Goal: Information Seeking & Learning: Learn about a topic

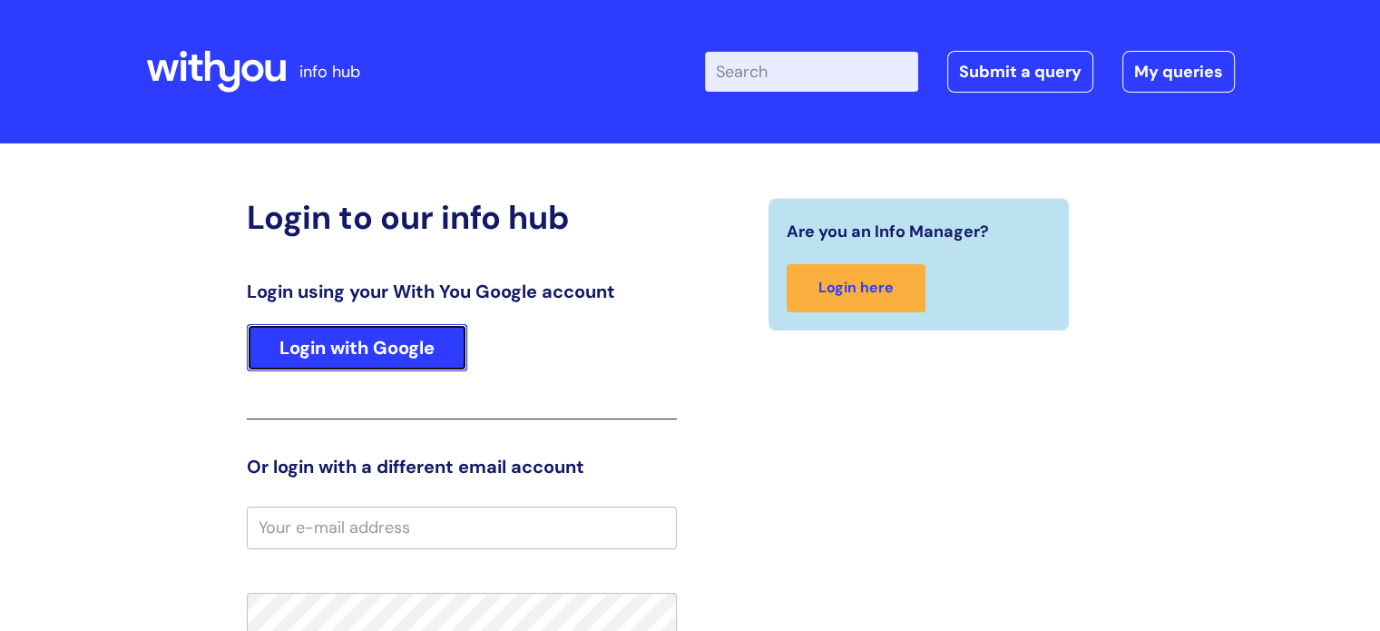
click at [325, 357] on link "Login with Google" at bounding box center [357, 347] width 220 height 47
click at [318, 352] on link "Login with Google" at bounding box center [357, 347] width 220 height 47
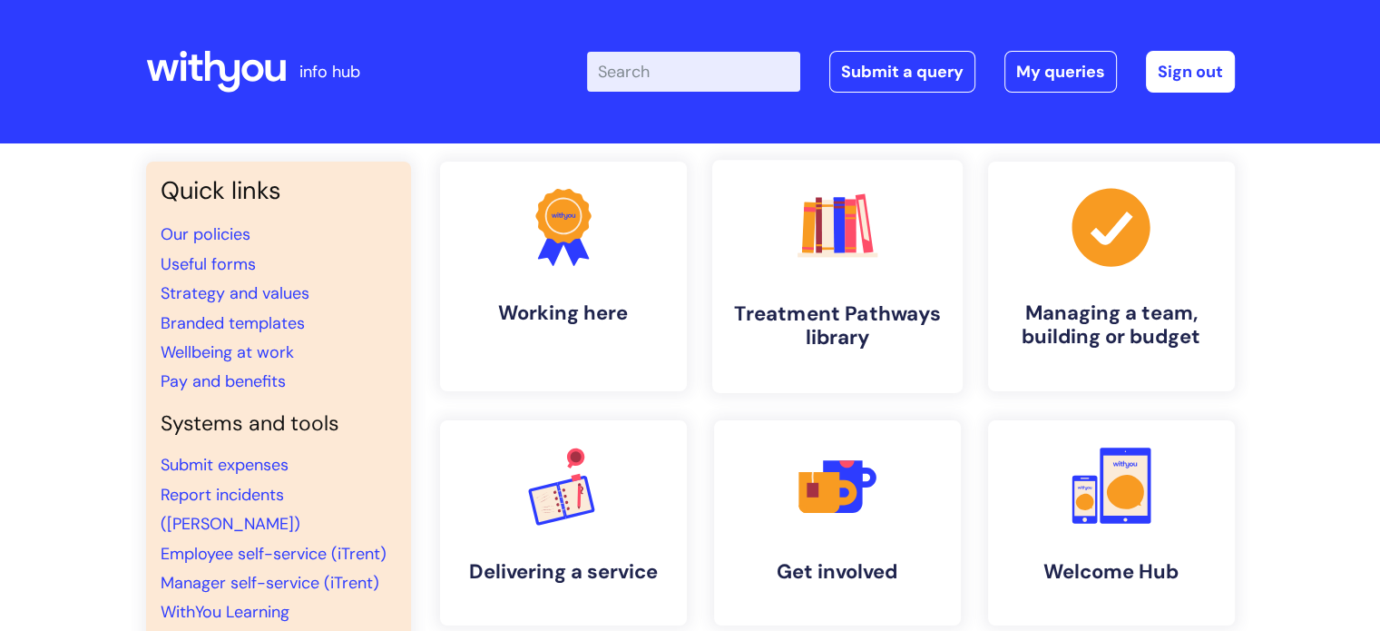
click at [829, 326] on h4 "Treatment Pathways library" at bounding box center [837, 325] width 221 height 49
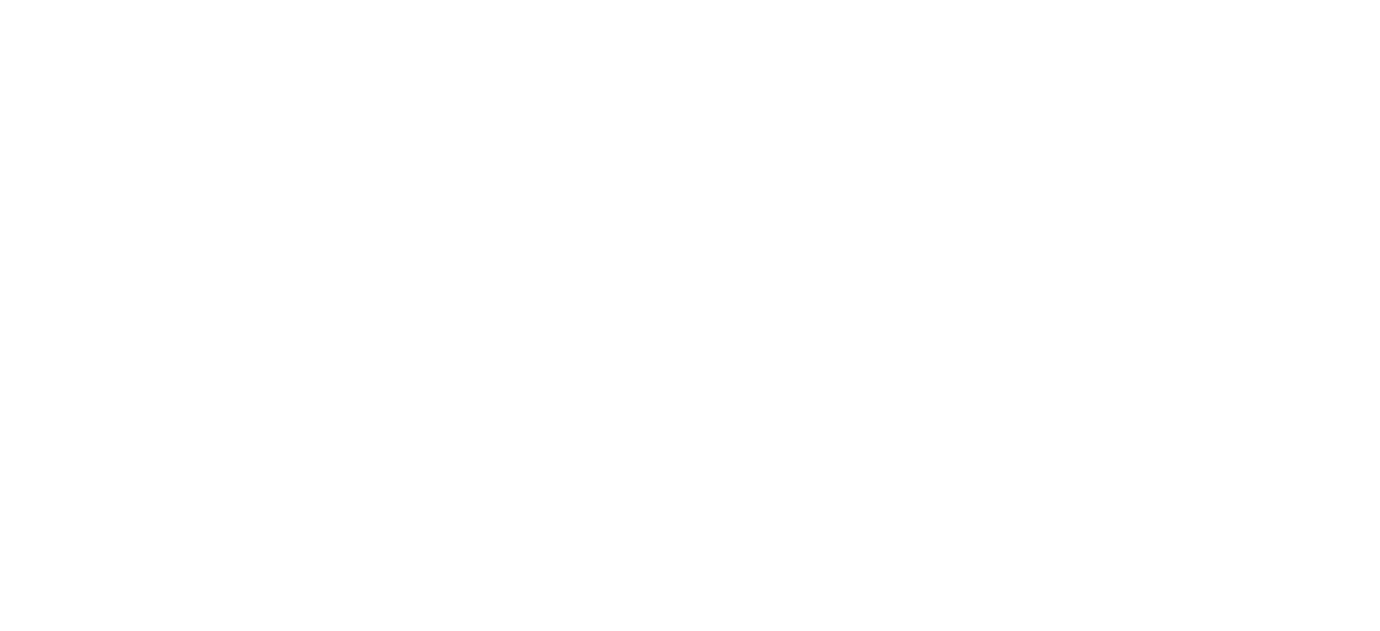
scroll to position [316, 0]
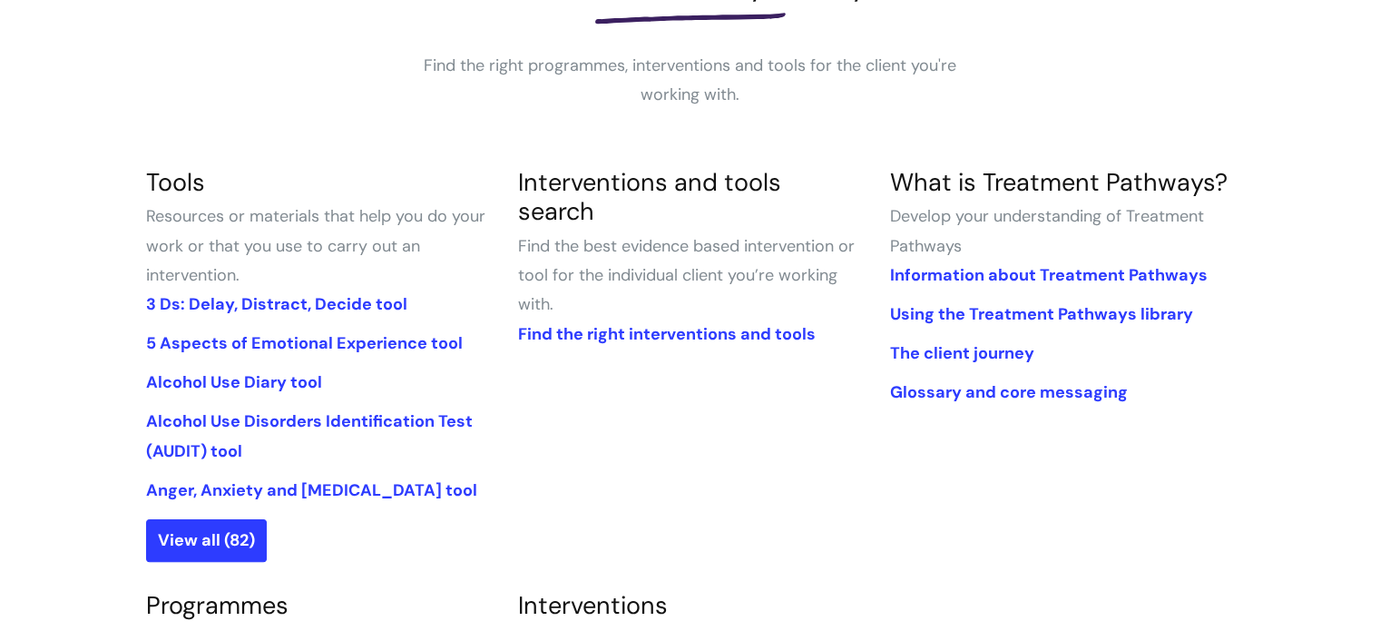
click at [686, 323] on link "Find the right interventions and tools" at bounding box center [666, 334] width 298 height 22
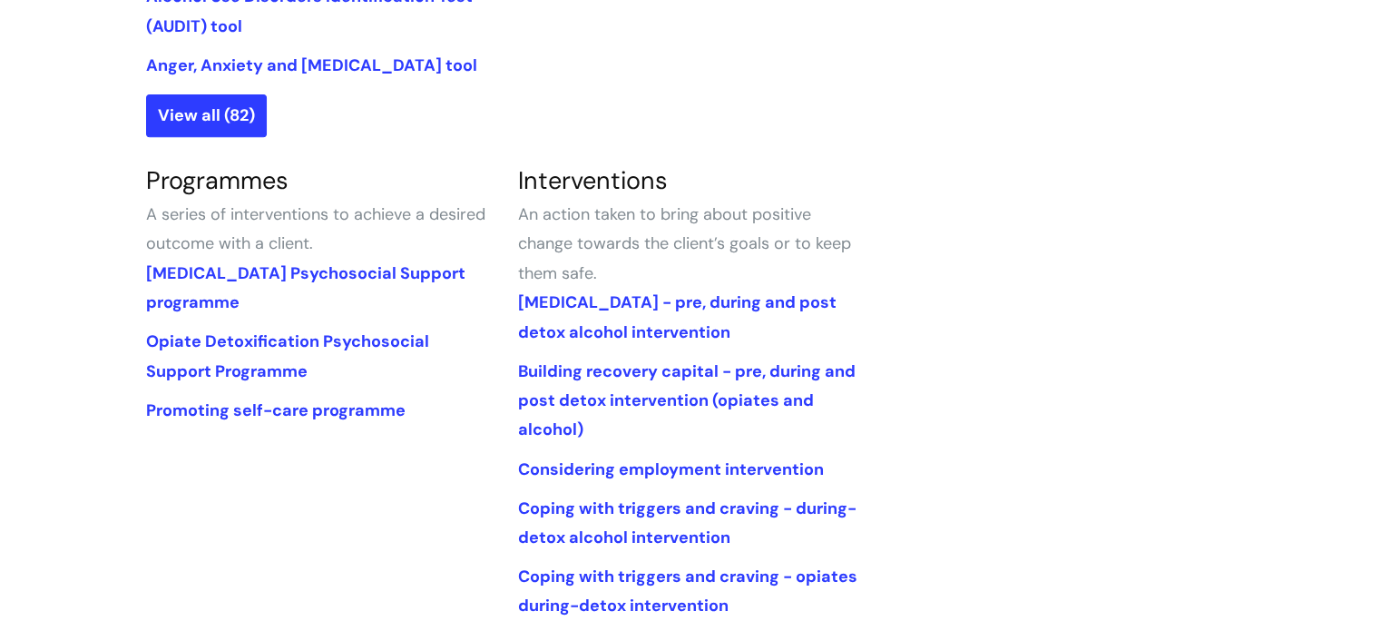
scroll to position [742, 0]
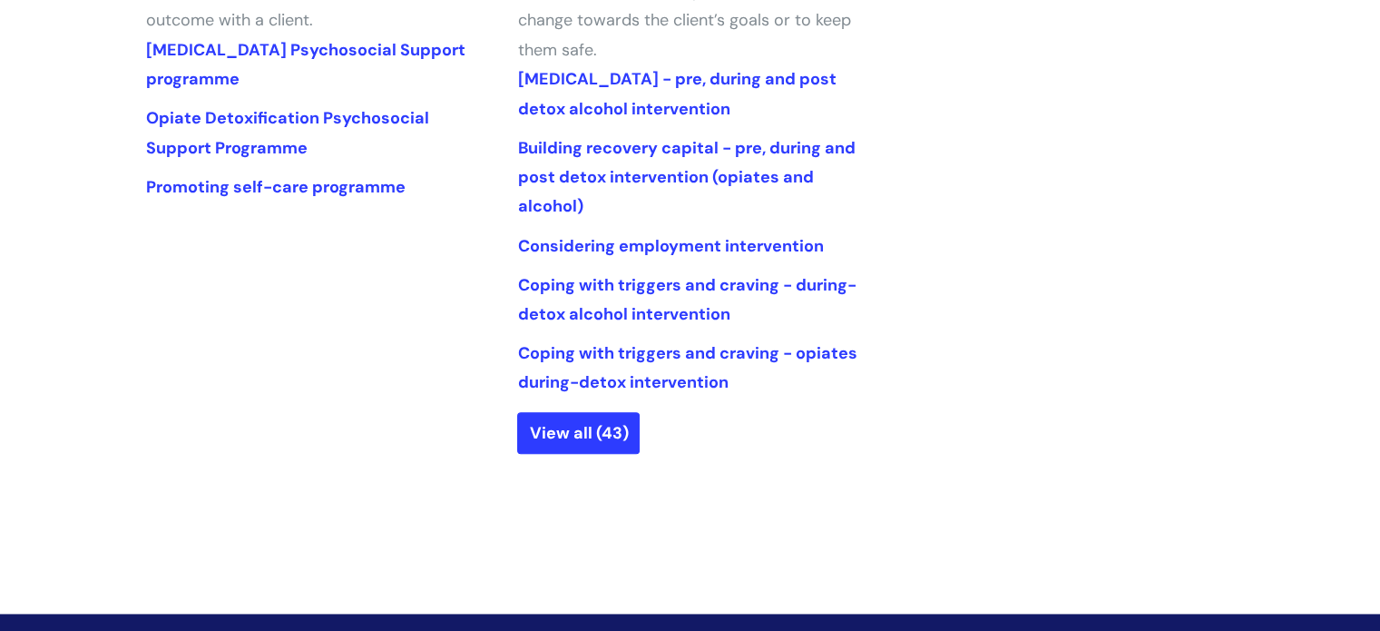
scroll to position [964, 0]
click at [553, 428] on link "View all (43)" at bounding box center [578, 433] width 122 height 42
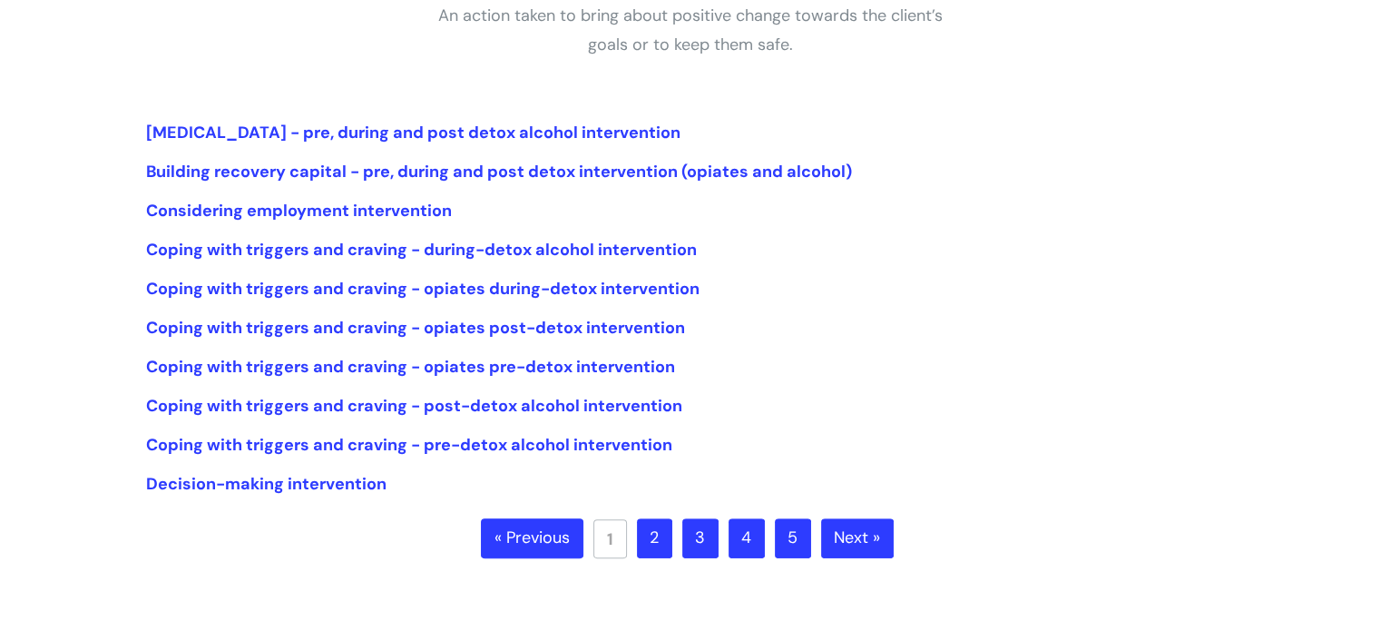
scroll to position [367, 0]
click at [652, 540] on link "2" at bounding box center [654, 537] width 35 height 40
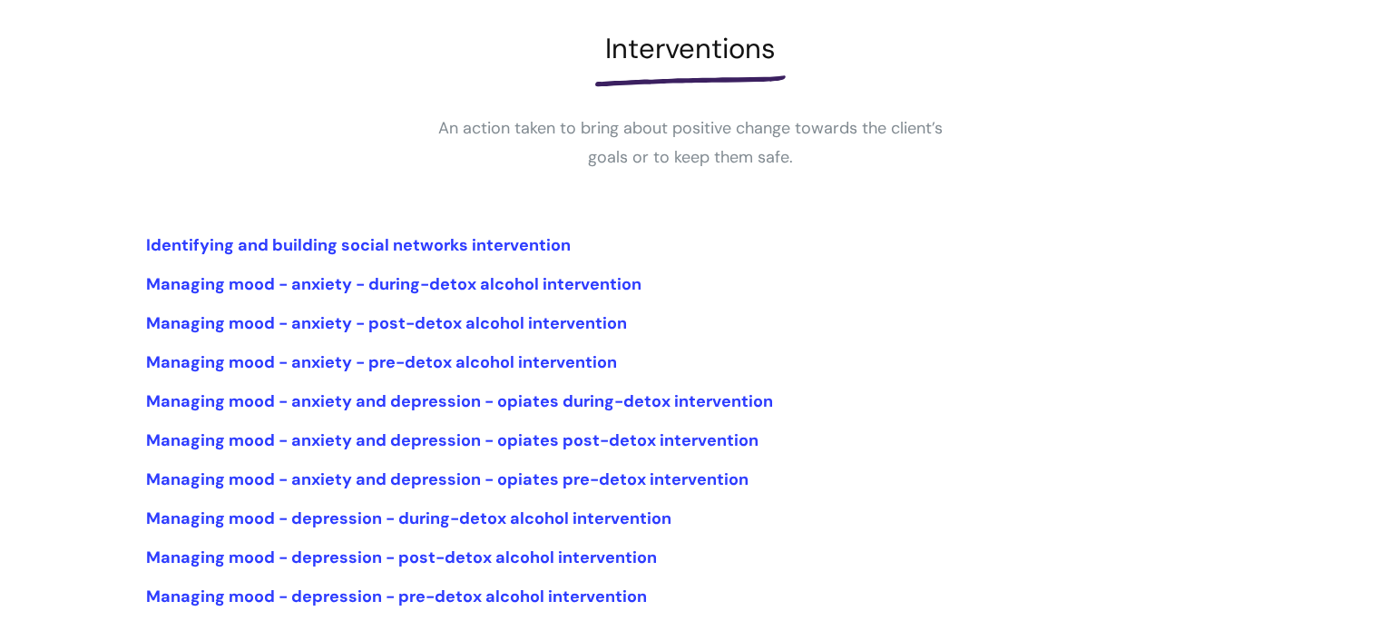
scroll to position [308, 0]
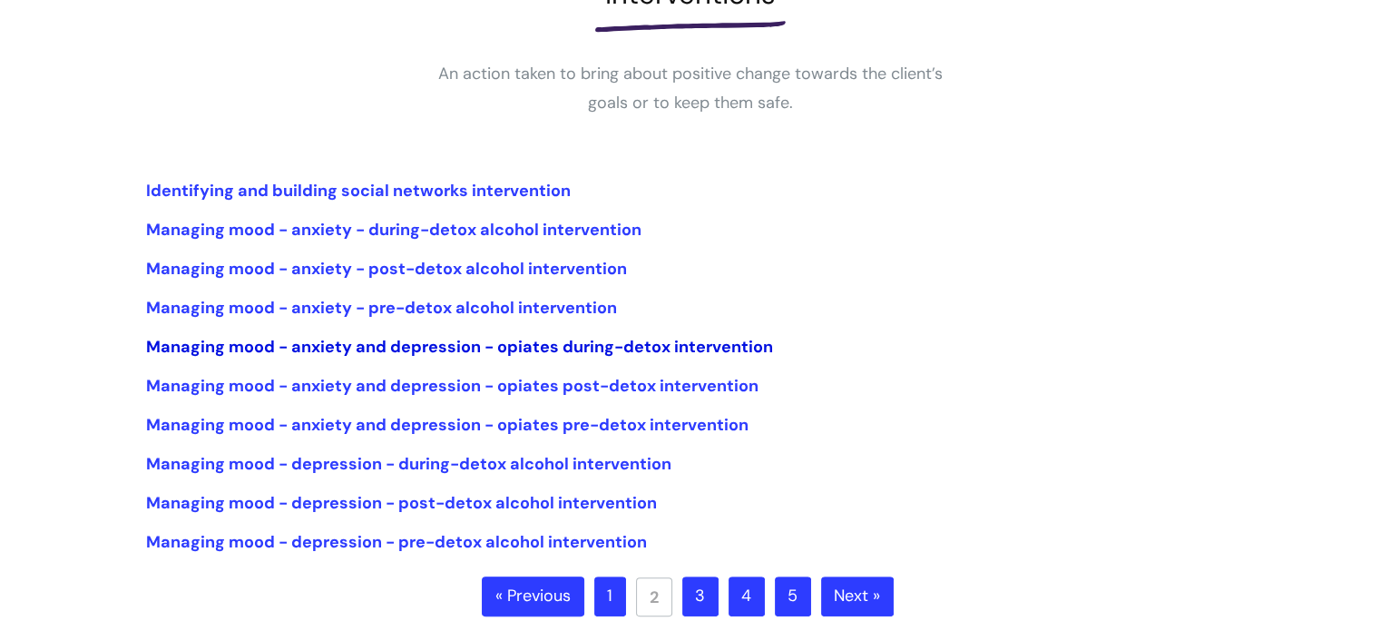
click at [203, 348] on link "Managing mood - anxiety and depression - opiates during-detox intervention" at bounding box center [459, 347] width 627 height 22
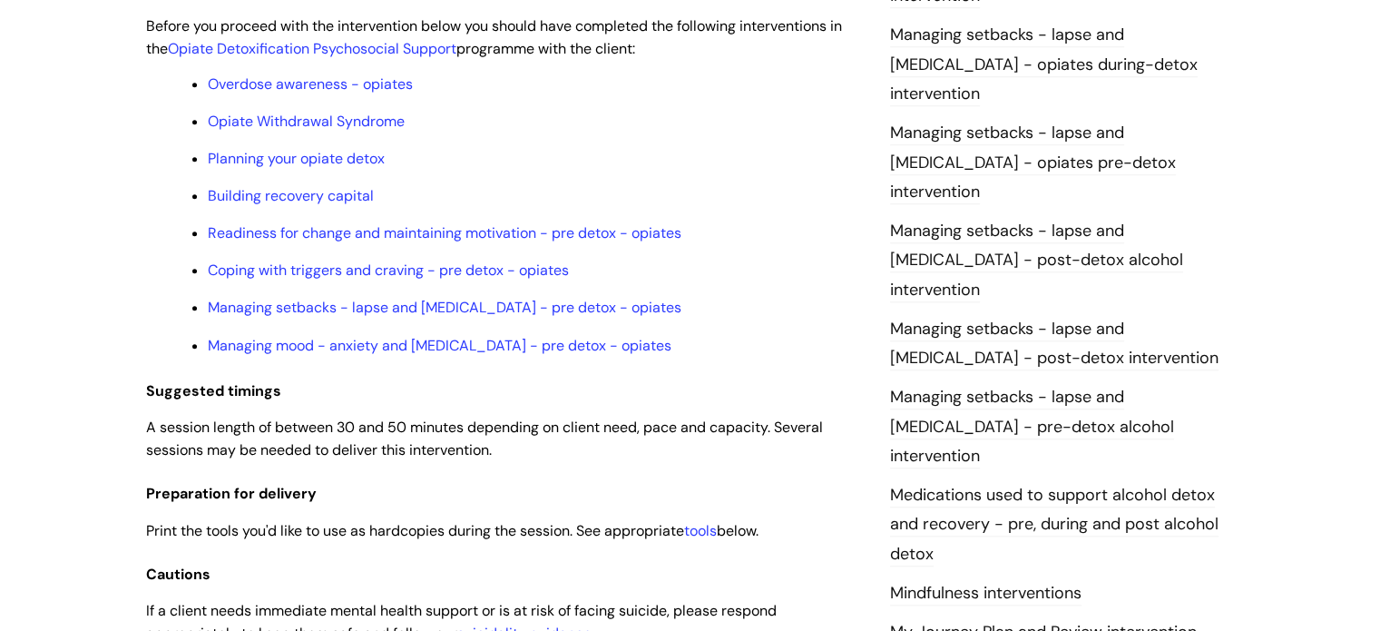
scroll to position [1588, 0]
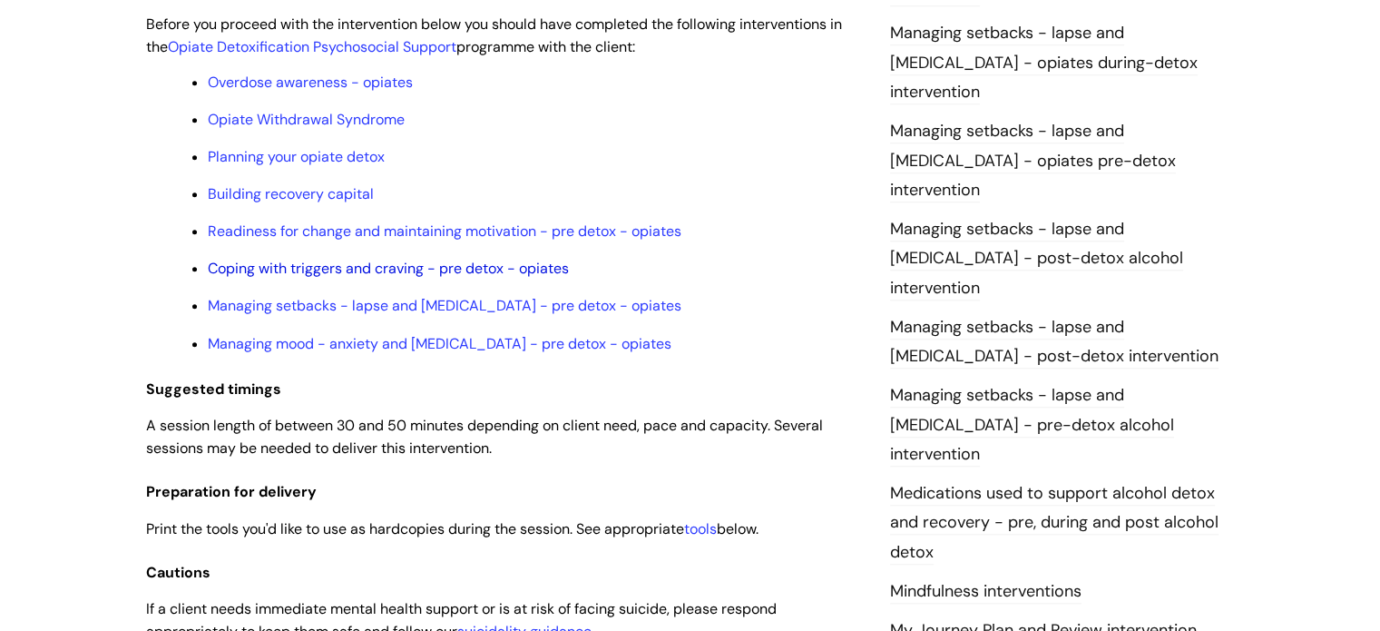
click at [261, 278] on link "Coping with triggers and craving - pre detox - opiates" at bounding box center [388, 268] width 361 height 19
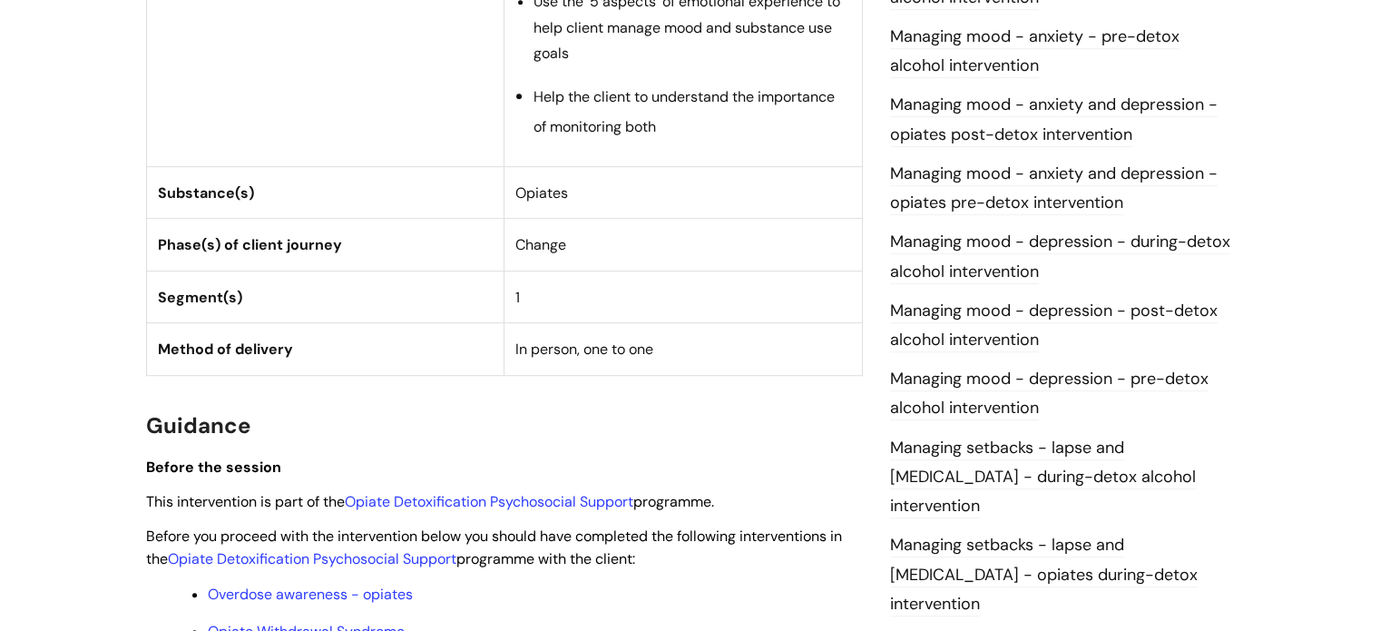
scroll to position [1065, 0]
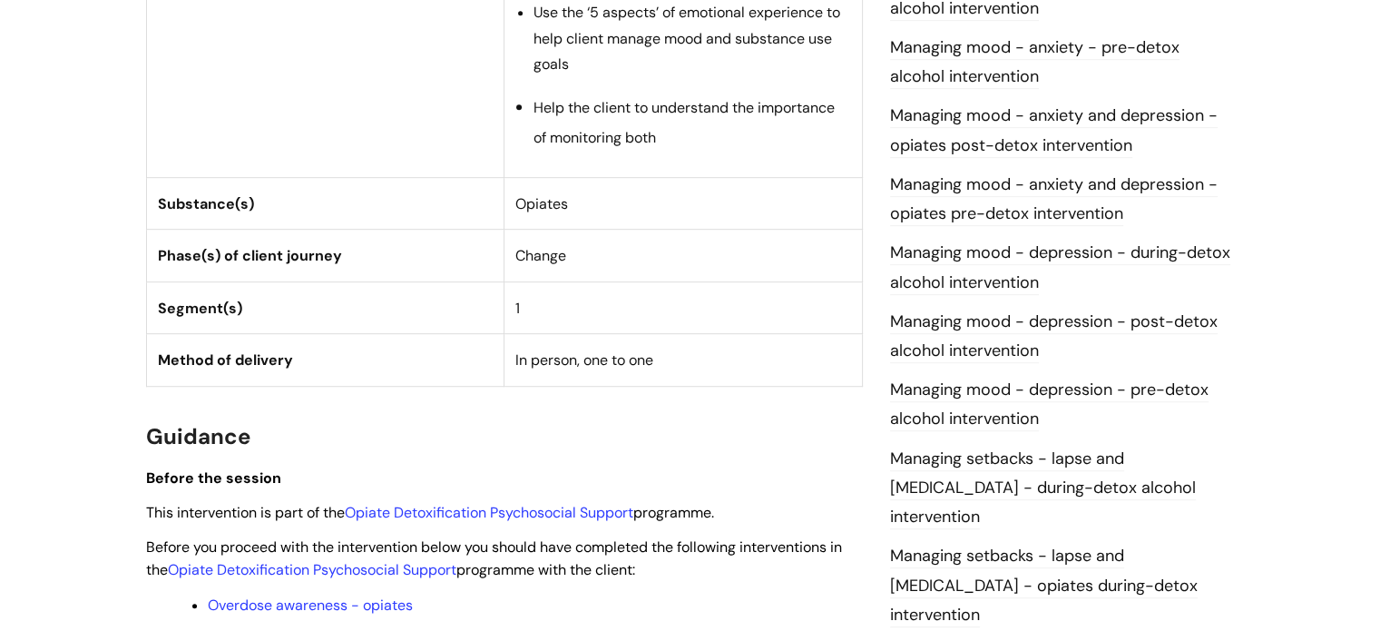
click at [964, 121] on link "Managing mood - anxiety and depression - opiates post-detox intervention" at bounding box center [1054, 130] width 328 height 53
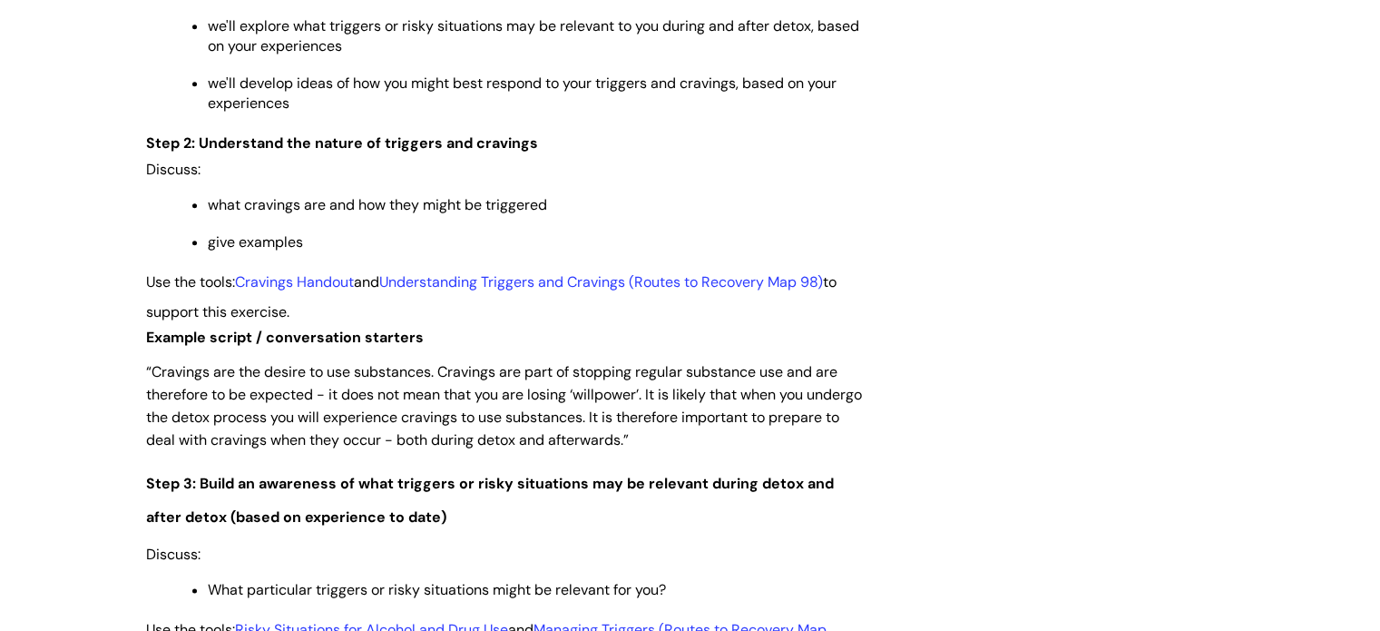
scroll to position [2326, 0]
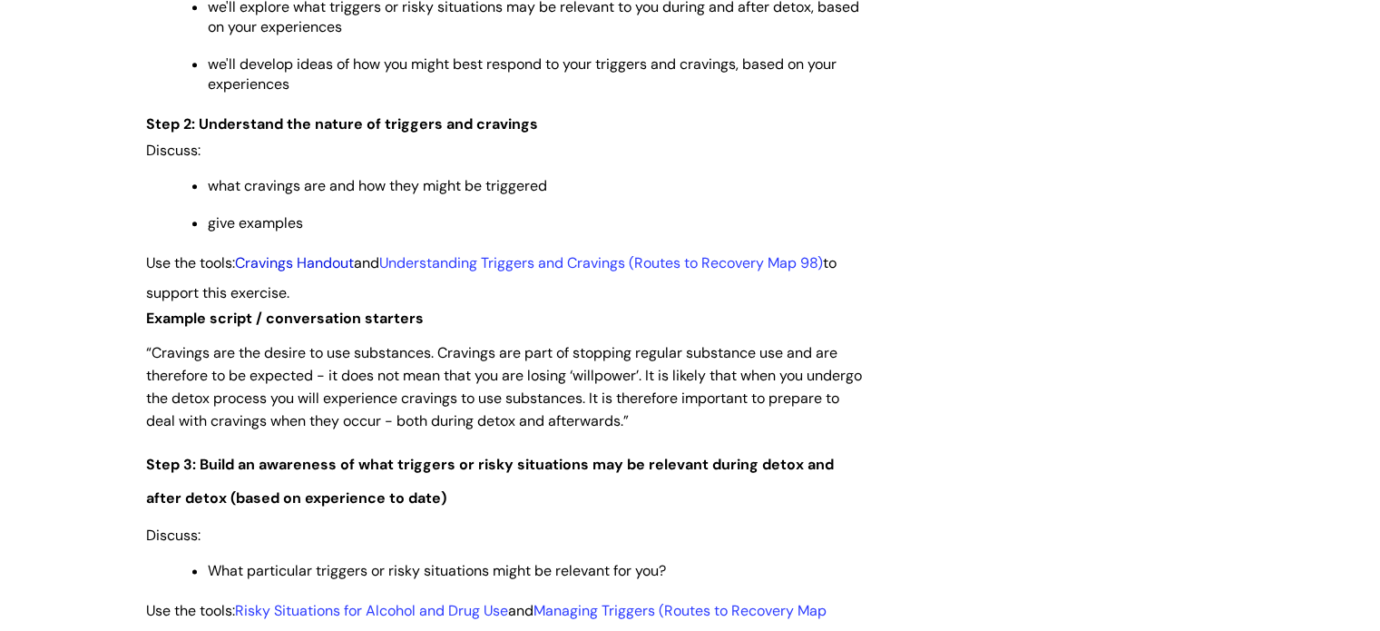
click at [316, 270] on link "Cravings Handout" at bounding box center [294, 262] width 119 height 19
click at [573, 272] on link "Understanding Triggers and Cravings (Routes to Recovery Map 98)" at bounding box center [601, 262] width 444 height 19
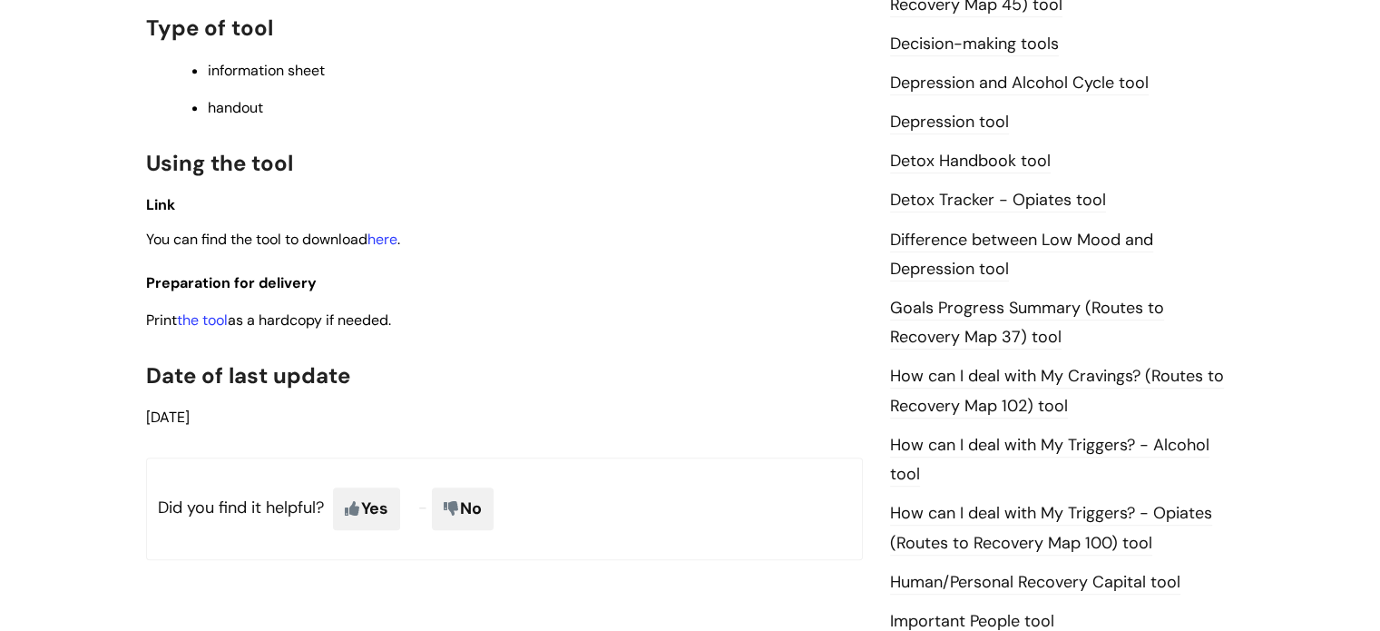
scroll to position [1009, 0]
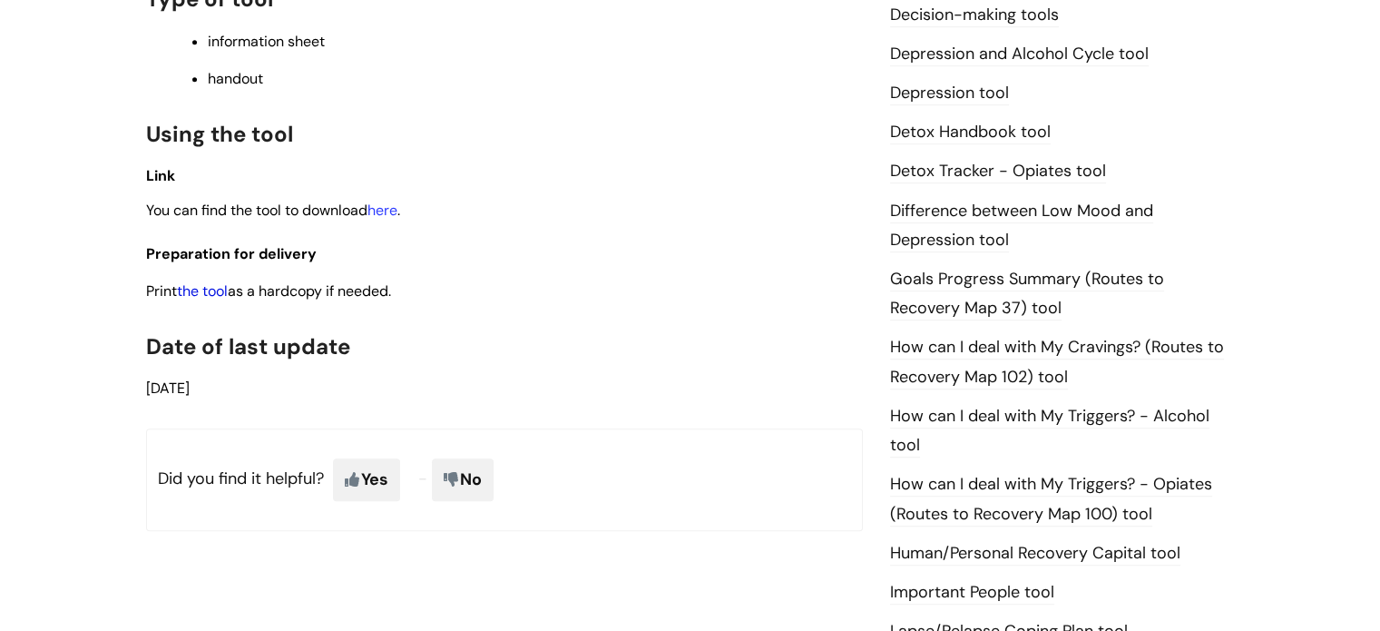
click at [199, 297] on link "the tool" at bounding box center [202, 290] width 51 height 19
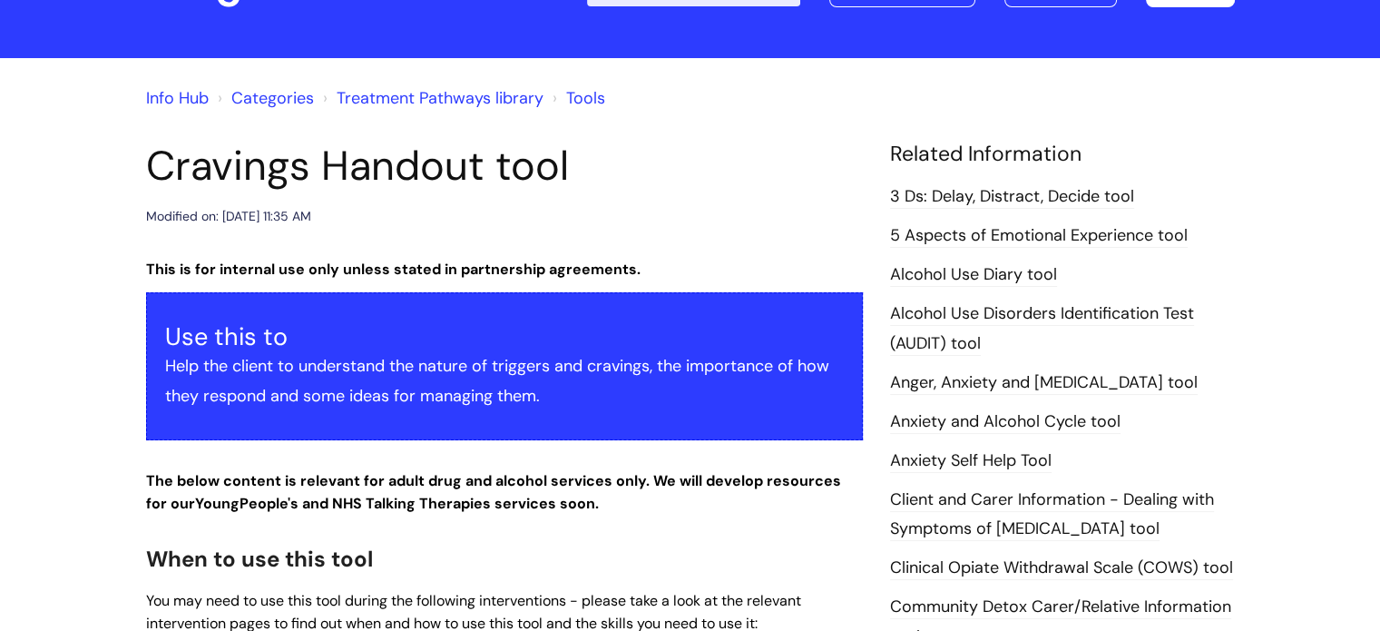
scroll to position [0, 0]
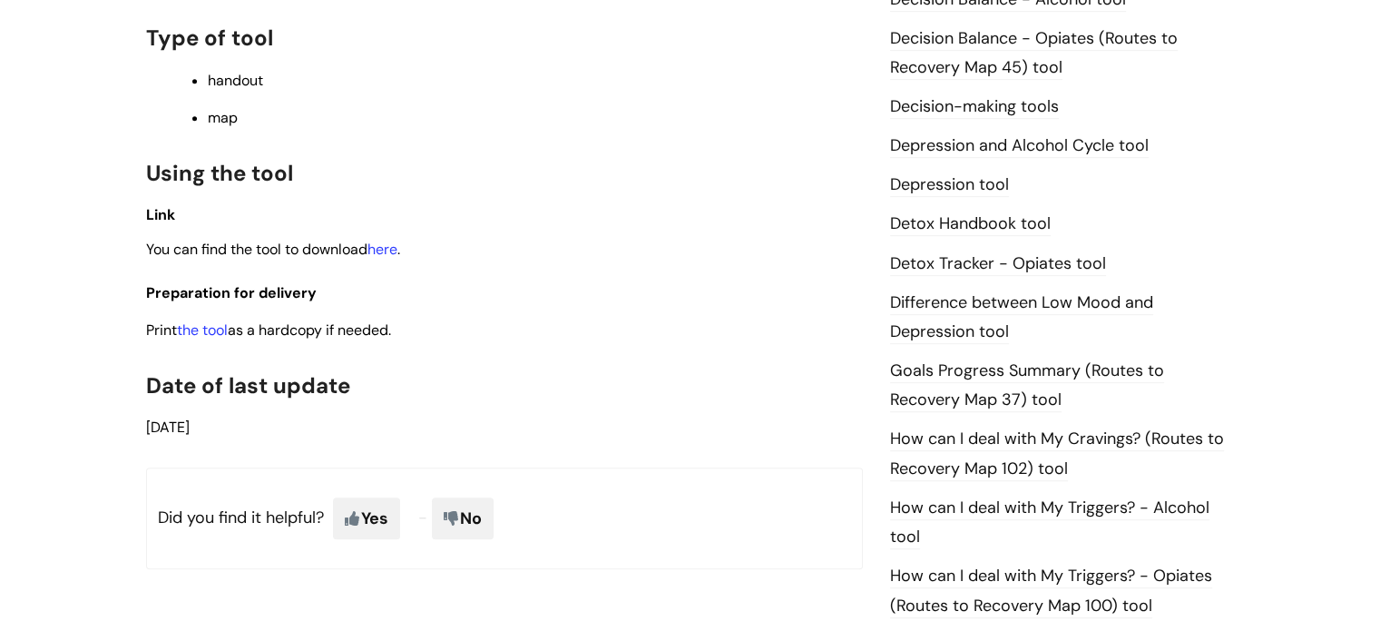
scroll to position [958, 0]
click at [201, 334] on link "the tool" at bounding box center [202, 327] width 51 height 19
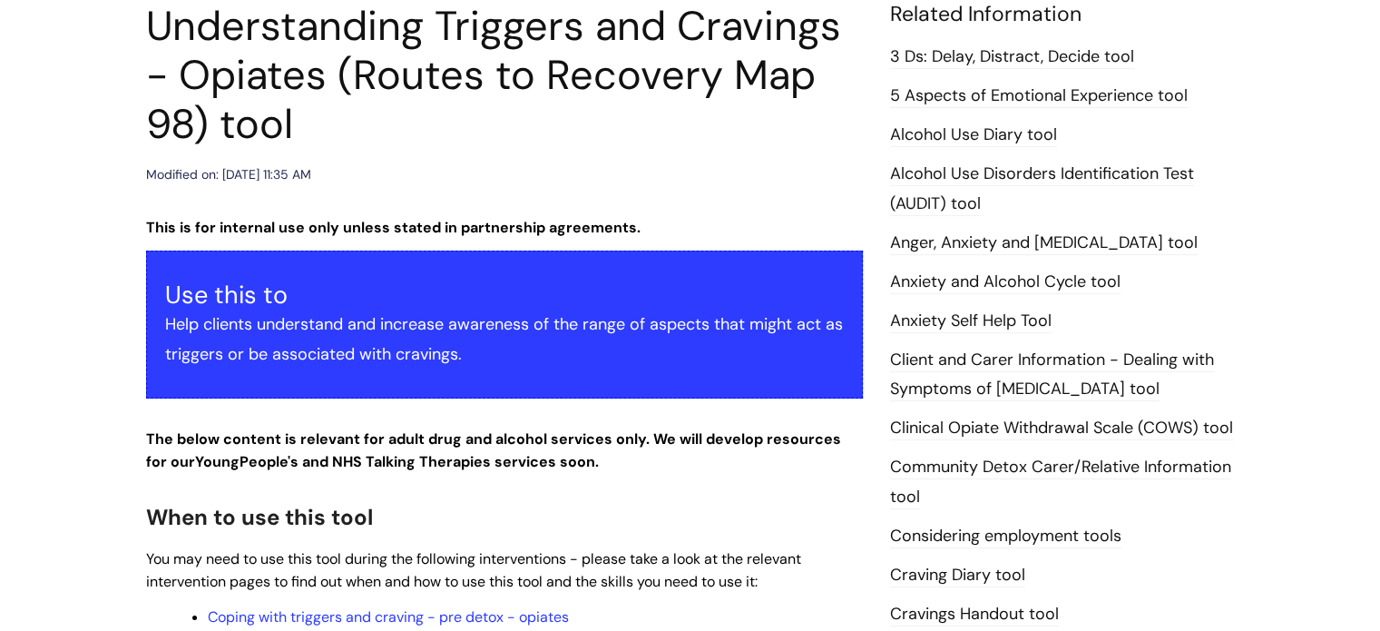
scroll to position [224, 0]
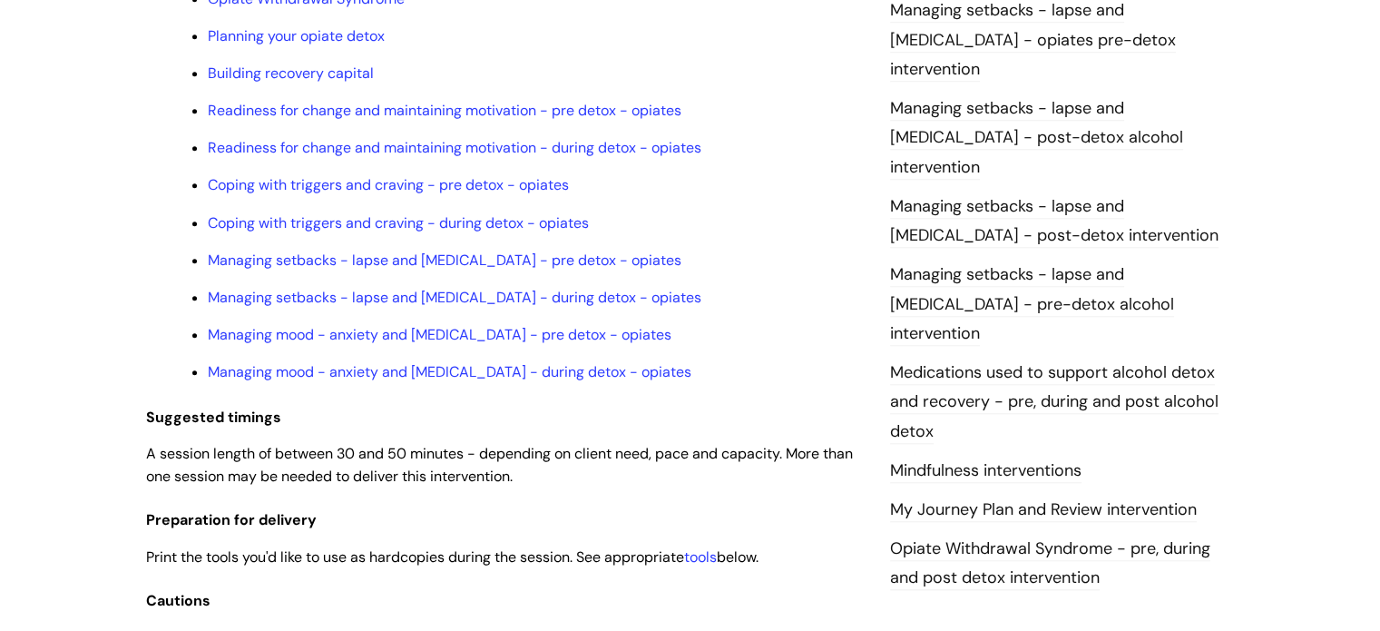
scroll to position [1716, 0]
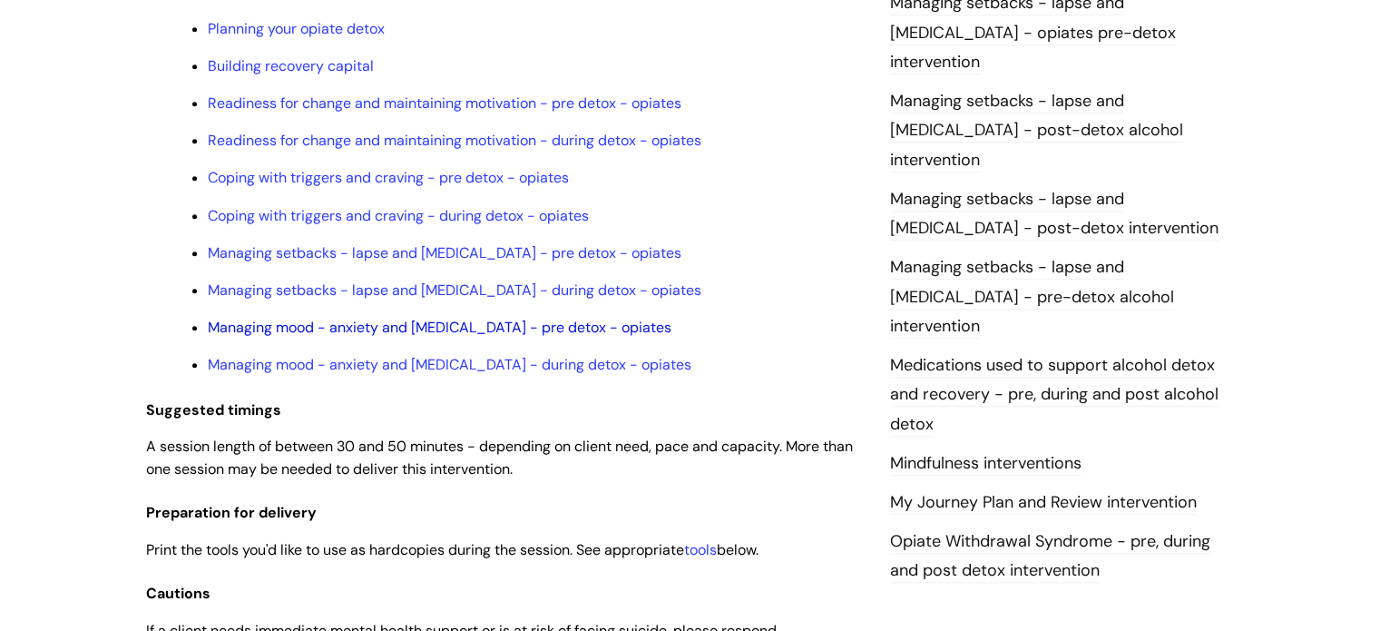
click at [330, 335] on link "Managing mood - anxiety and depression - pre detox - opiates" at bounding box center [440, 327] width 464 height 19
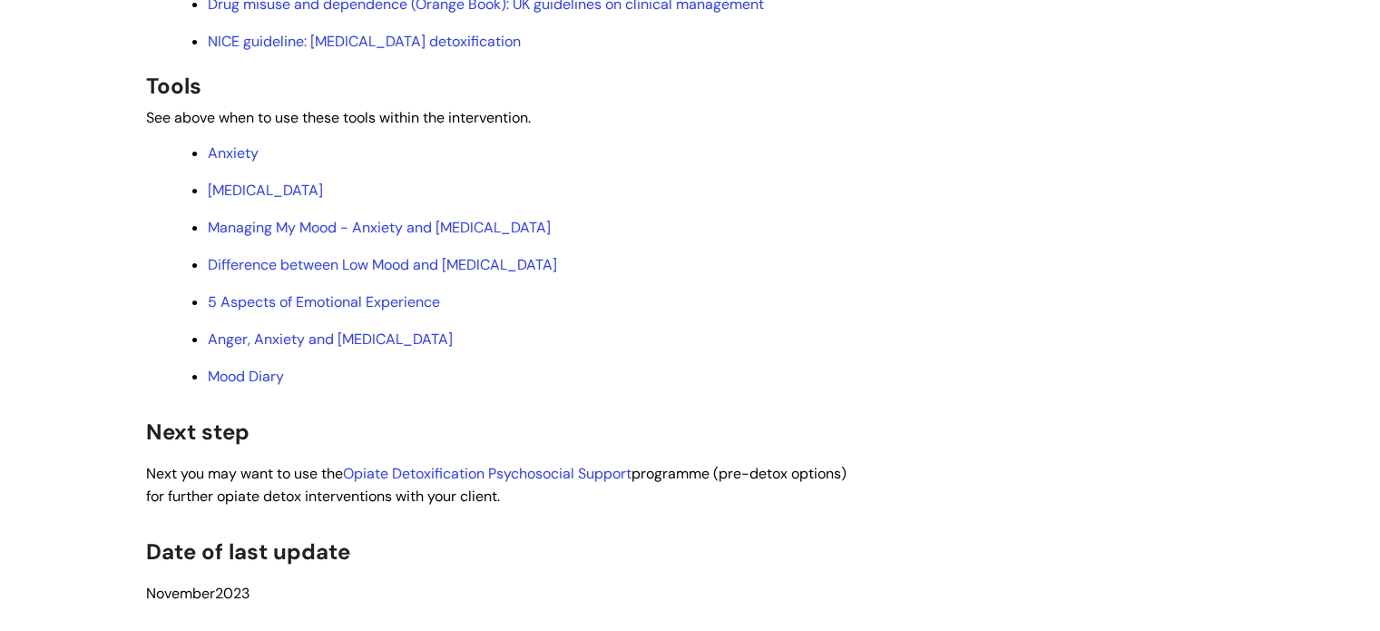
scroll to position [6591, 0]
click at [241, 311] on link "5 Aspects of Emotional Experience" at bounding box center [324, 301] width 232 height 19
click at [221, 348] on link "Anger, Anxiety and Depression" at bounding box center [330, 338] width 245 height 19
click at [242, 386] on link "Mood Diary" at bounding box center [246, 376] width 76 height 19
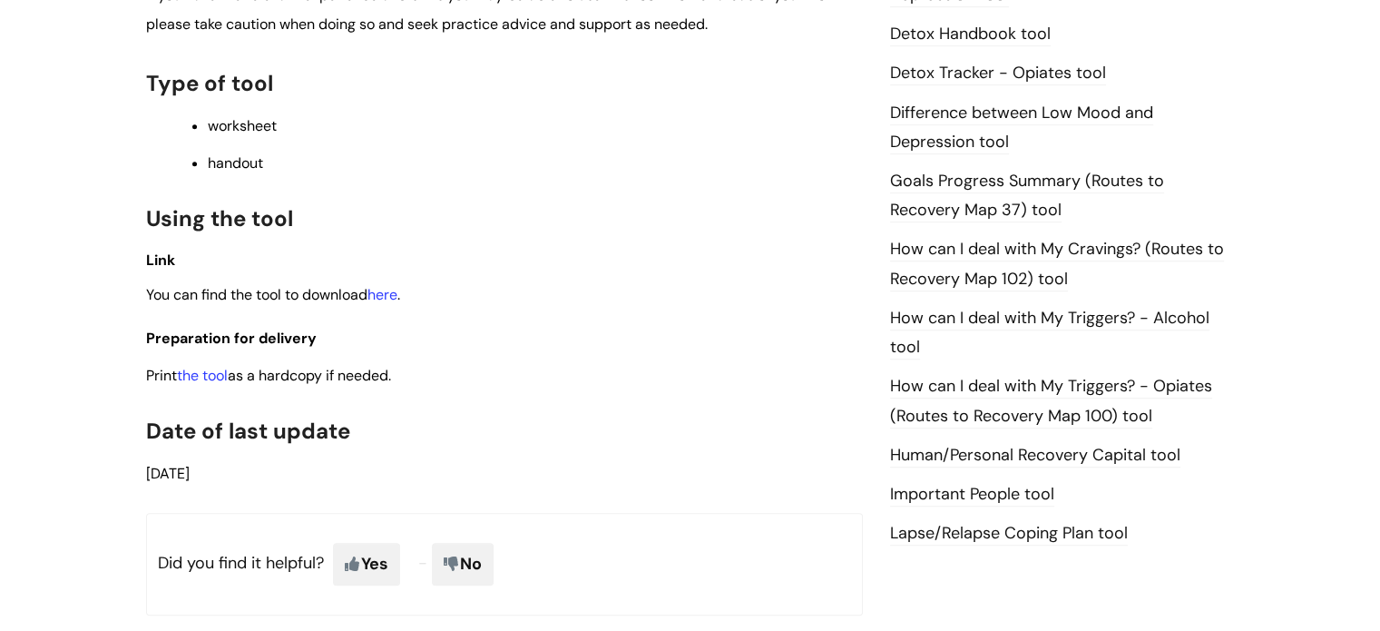
scroll to position [1118, 0]
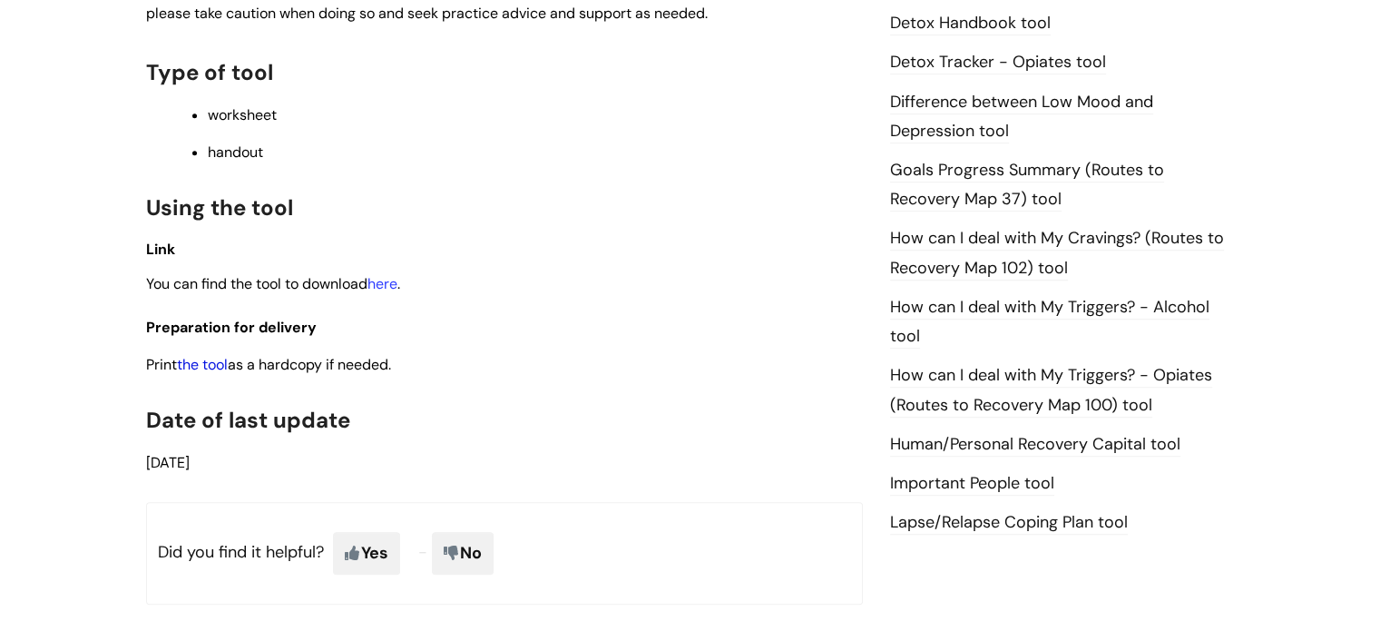
click at [206, 374] on link "the tool" at bounding box center [202, 364] width 51 height 19
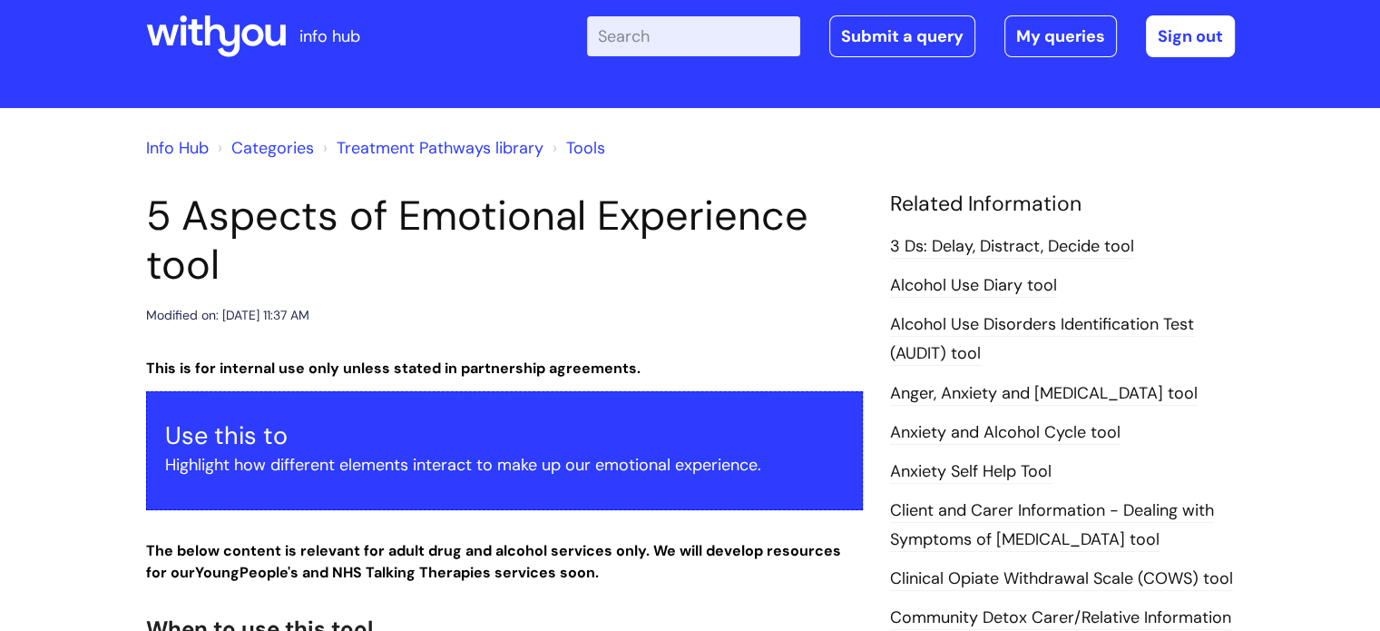
scroll to position [0, 0]
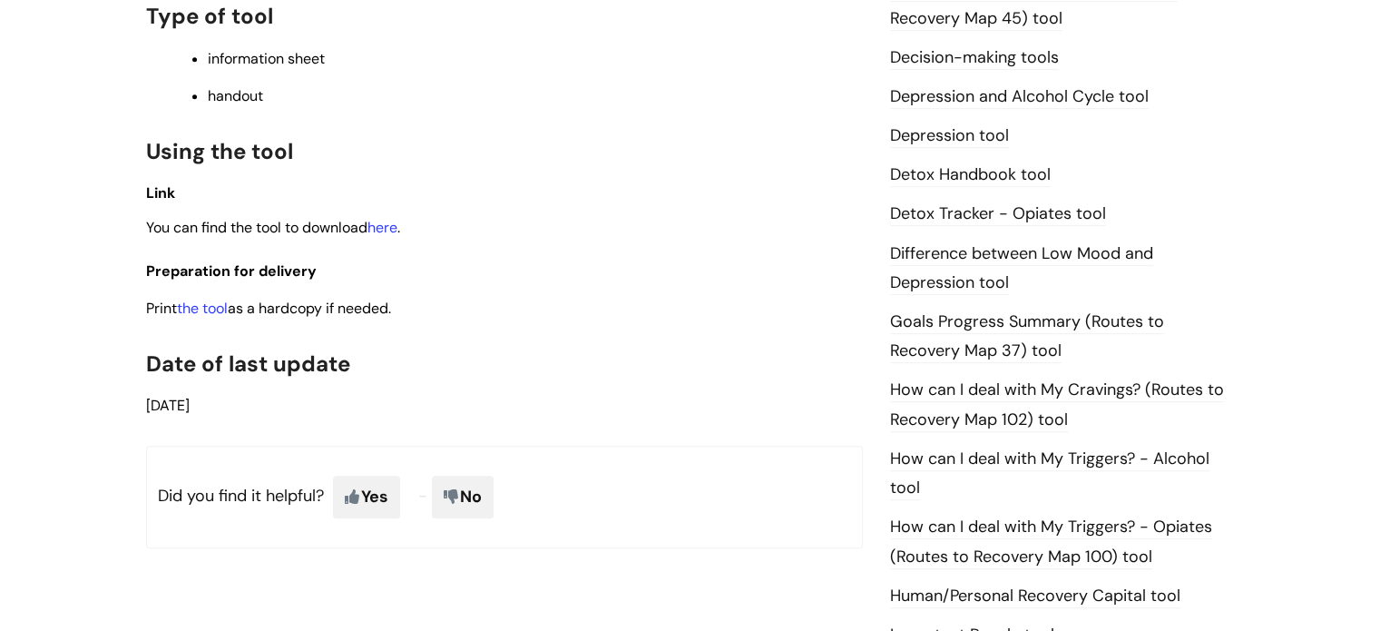
scroll to position [905, 0]
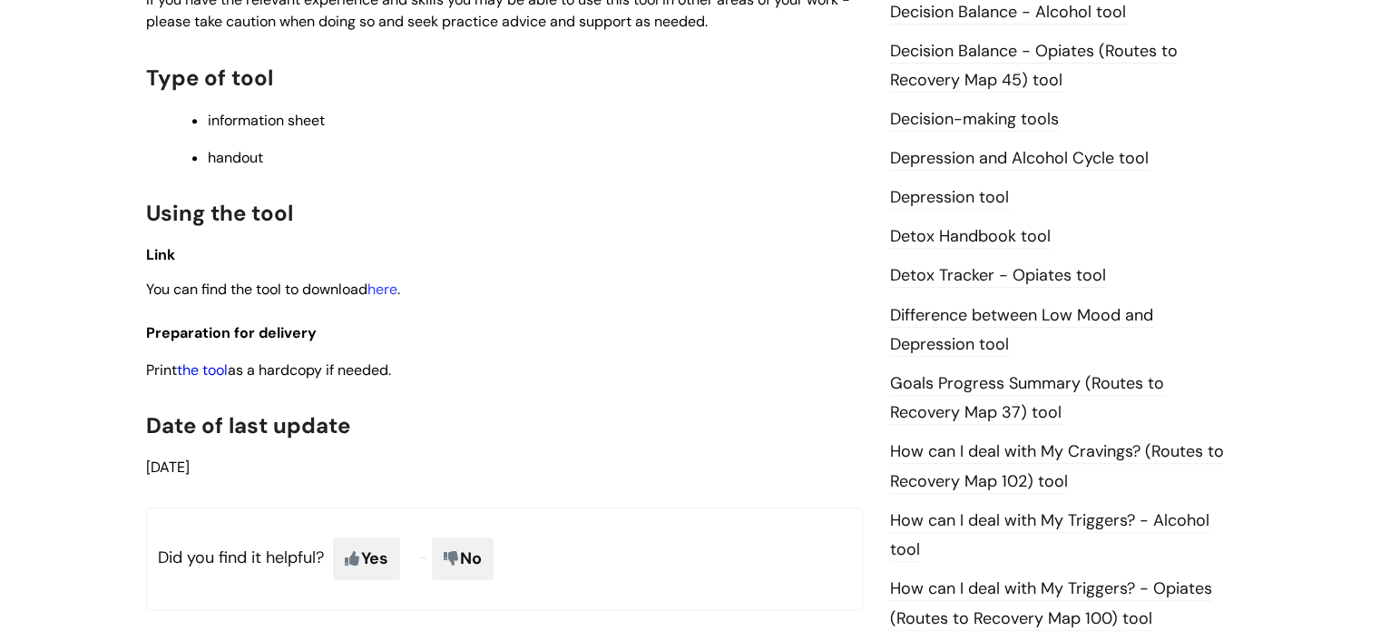
click at [202, 360] on link "the tool" at bounding box center [202, 369] width 51 height 19
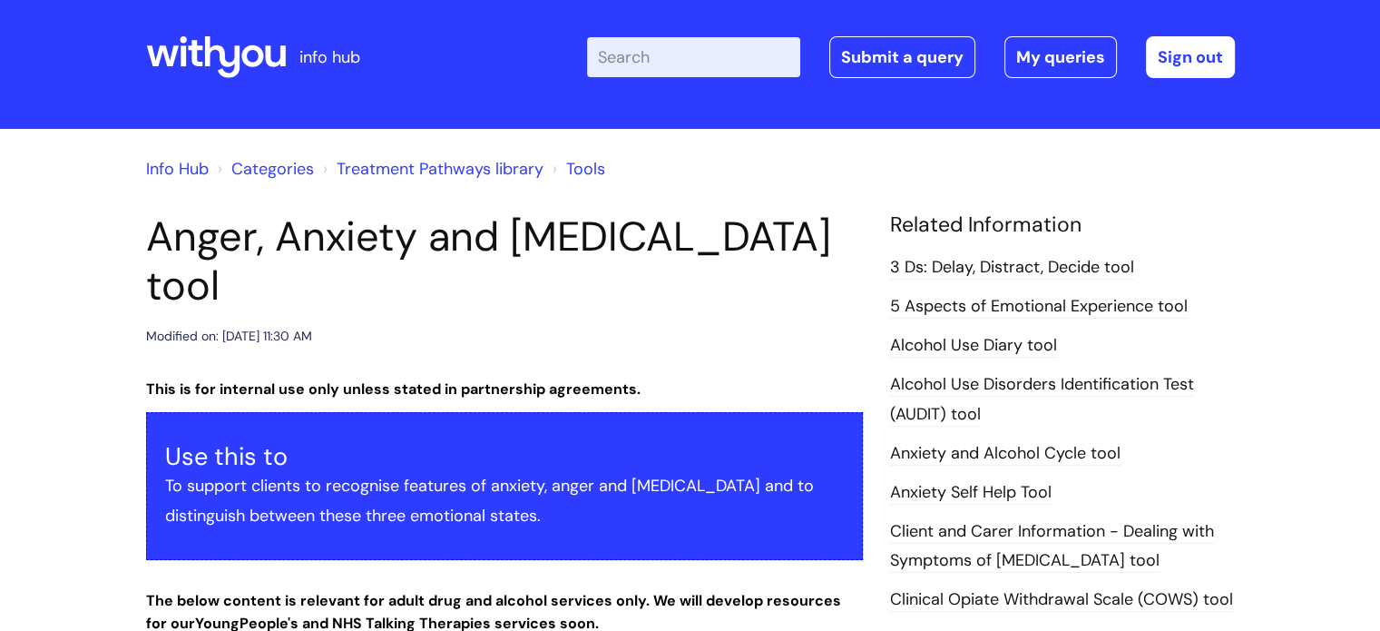
scroll to position [0, 0]
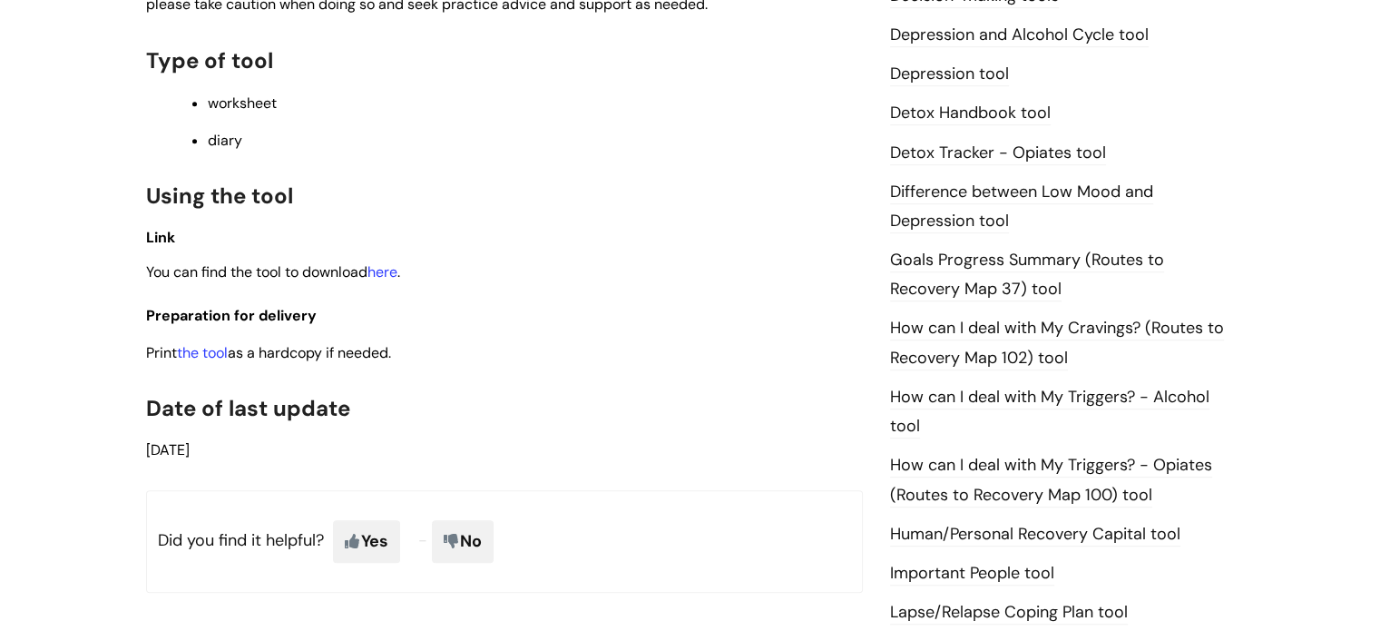
scroll to position [1071, 0]
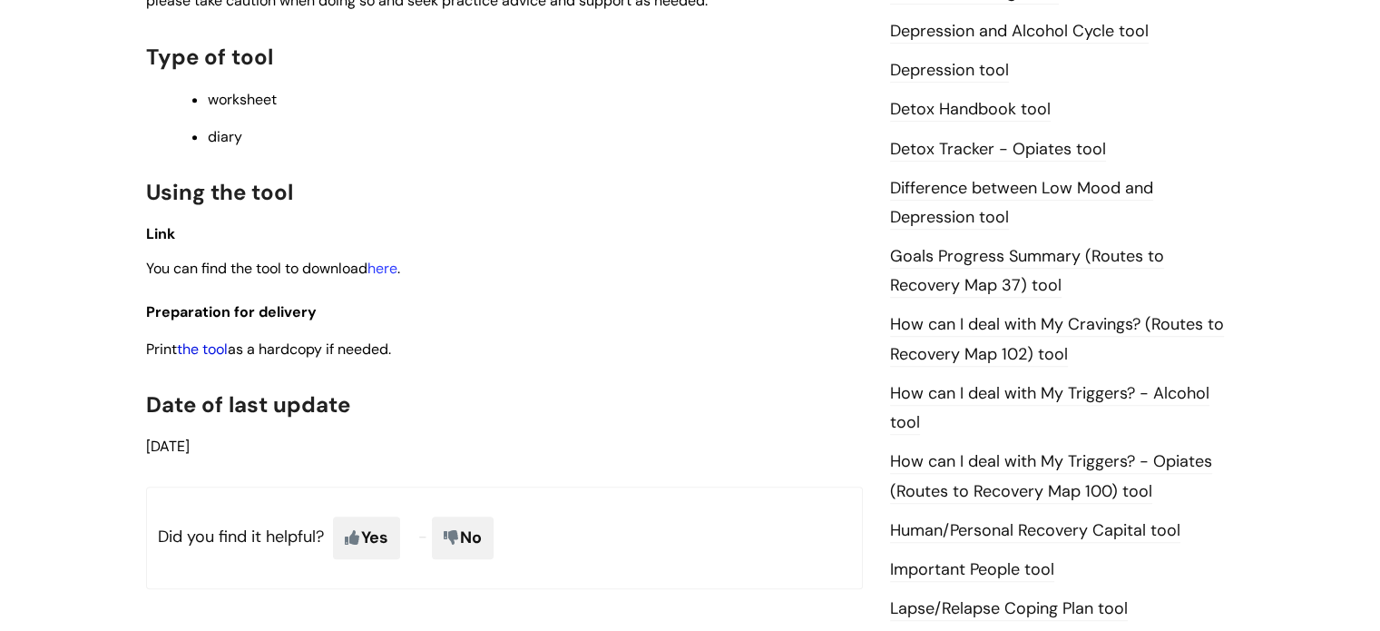
click at [207, 357] on link "the tool" at bounding box center [202, 348] width 51 height 19
